Goal: Navigation & Orientation: Find specific page/section

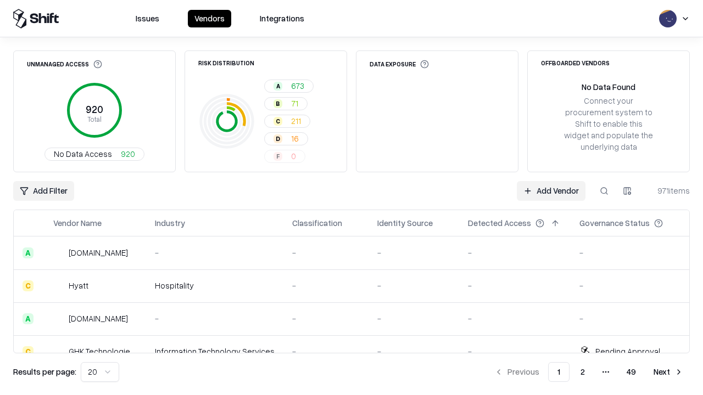
click at [351, 198] on div "Add Filter Add Vendor 971 items" at bounding box center [351, 191] width 676 height 20
click at [43, 191] on html "Issues Vendors Integrations Unmanaged Access 920 Total No Data Access 920 Risk …" at bounding box center [351, 197] width 703 height 395
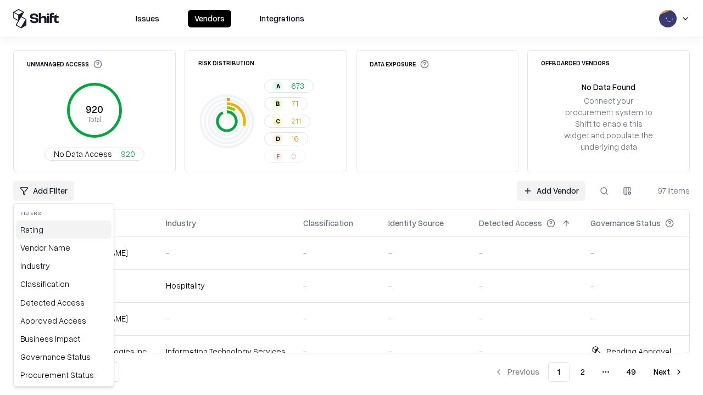
click at [64, 229] on div "Rating" at bounding box center [64, 230] width 96 height 18
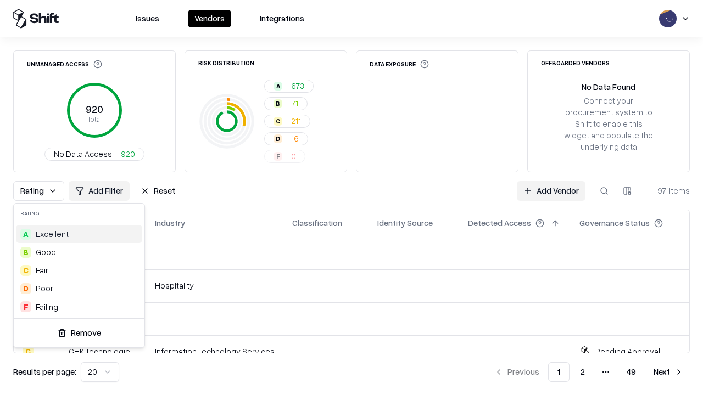
click at [351, 198] on html "Issues Vendors Integrations Unmanaged Access 920 Total No Data Access 920 Risk …" at bounding box center [351, 197] width 703 height 395
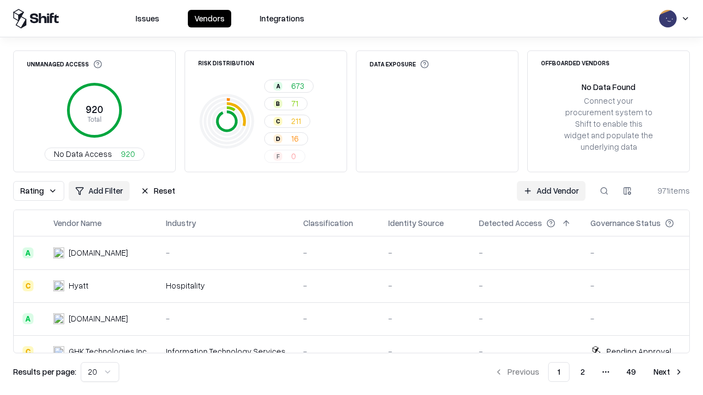
click at [158, 191] on button "Reset" at bounding box center [158, 191] width 48 height 20
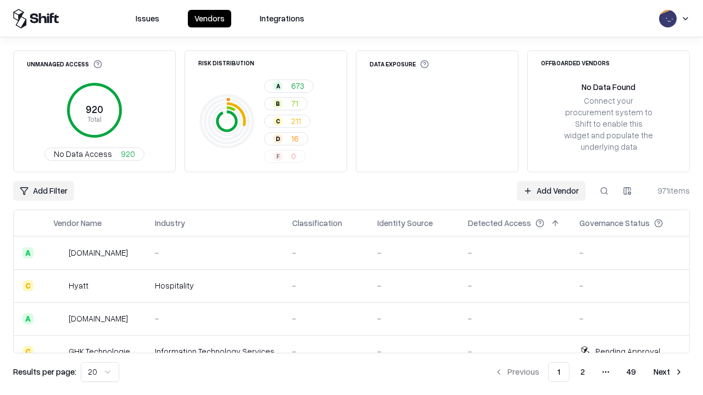
click at [351, 198] on div "Add Filter Add Vendor 971 items" at bounding box center [351, 191] width 676 height 20
click at [43, 191] on html "Issues Vendors Integrations Unmanaged Access 920 Total No Data Access 920 Risk …" at bounding box center [351, 197] width 703 height 395
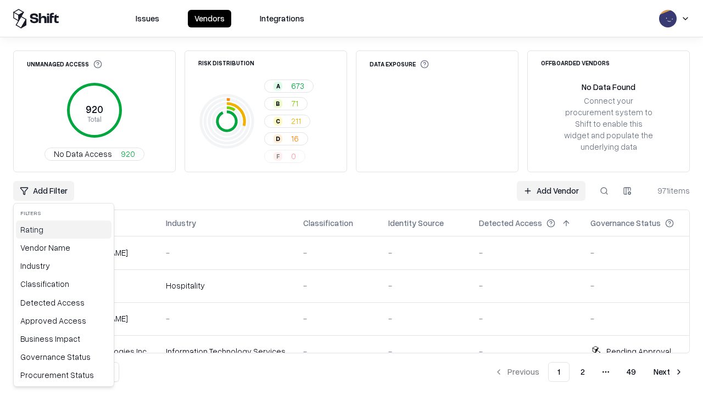
click at [64, 229] on div "Rating" at bounding box center [64, 230] width 96 height 18
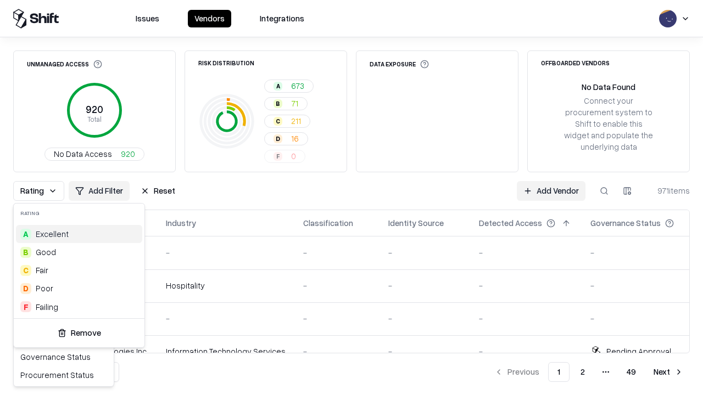
click at [79, 307] on div "F Failing" at bounding box center [79, 307] width 126 height 18
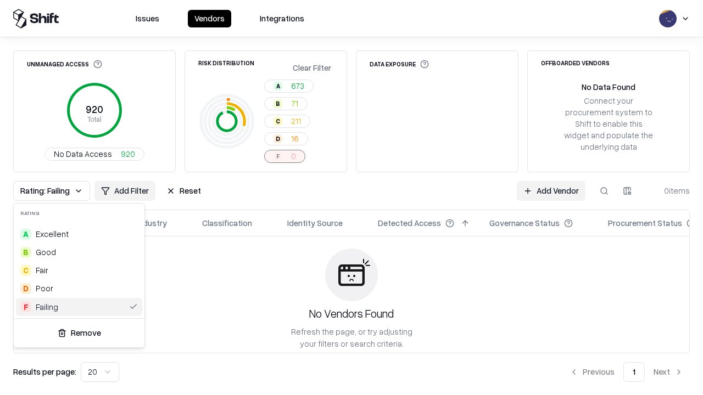
click at [351, 198] on html "Issues Vendors Integrations Unmanaged Access 920 Total No Data Access 920 Risk …" at bounding box center [351, 197] width 703 height 395
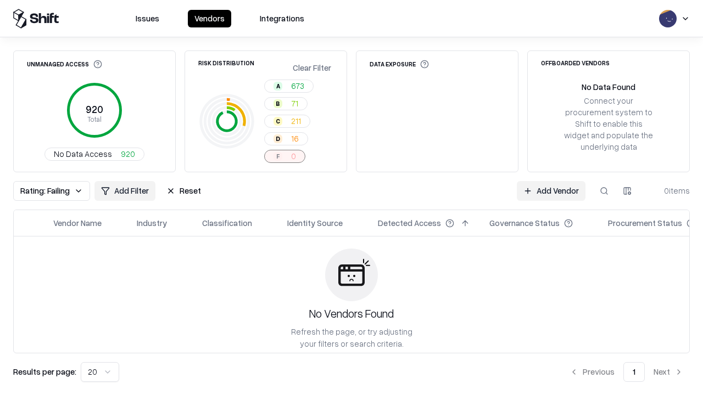
click at [351, 198] on div "Rating: Failing Add Filter Reset Add Vendor 0 items" at bounding box center [351, 191] width 676 height 20
click at [183, 191] on button "Reset" at bounding box center [184, 191] width 48 height 20
click at [351, 198] on div "Add Filter Add Vendor 0 items" at bounding box center [351, 191] width 676 height 20
click at [43, 191] on html "Issues Vendors Integrations Unmanaged Access 920 Total No Data Access 920 Risk …" at bounding box center [351, 197] width 703 height 395
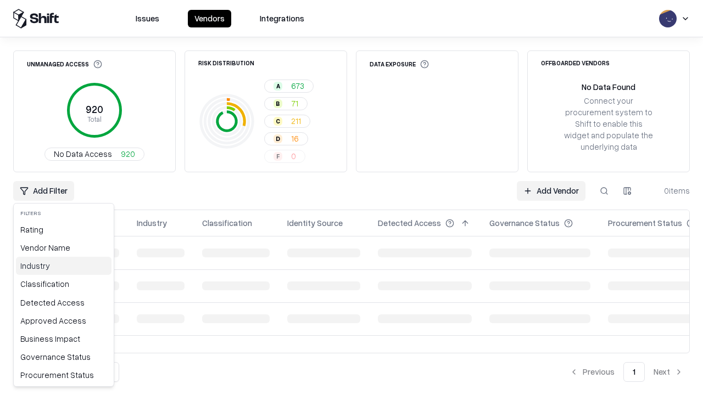
click at [64, 266] on div "Industry" at bounding box center [64, 266] width 96 height 18
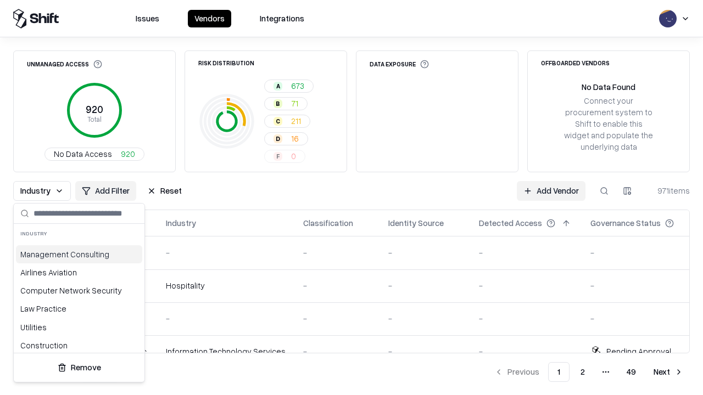
click at [351, 198] on html "Issues Vendors Integrations Unmanaged Access 920 Total No Data Access 920 Risk …" at bounding box center [351, 197] width 703 height 395
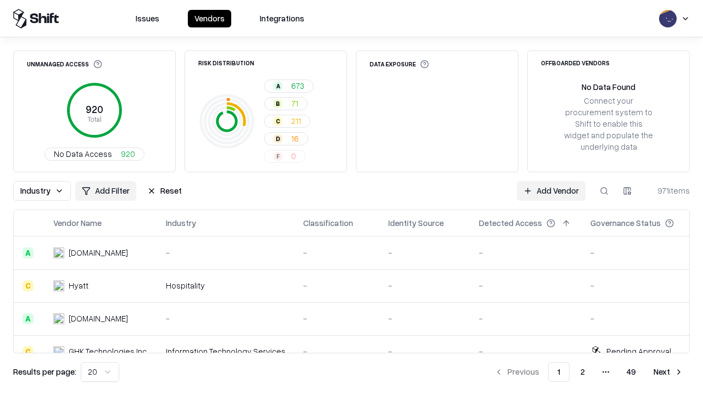
click at [164, 191] on button "Reset" at bounding box center [165, 191] width 48 height 20
click at [351, 198] on div "Add Filter Add Vendor 971 items" at bounding box center [351, 191] width 676 height 20
click at [43, 191] on html "Issues Vendors Integrations Unmanaged Access 920 Total No Data Access 920 Risk …" at bounding box center [351, 197] width 703 height 395
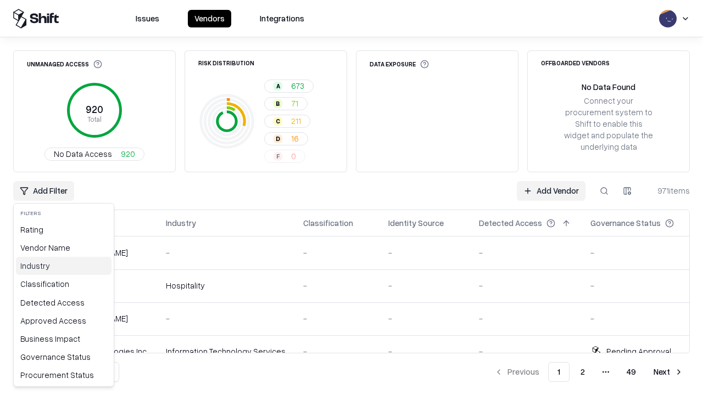
click at [64, 266] on div "Industry" at bounding box center [64, 266] width 96 height 18
